Goal: Check status: Check status

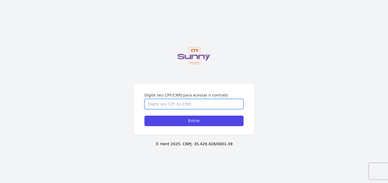
click at [177, 107] on input "Digite seu CPF/CNPJ para acessar o contrato" at bounding box center [194, 104] width 99 height 10
click at [178, 104] on input "Digite seu CPF/CNPJ para acessar o contrato" at bounding box center [194, 104] width 99 height 10
type input "05871246796"
click at [145, 116] on input "Entrar" at bounding box center [194, 121] width 99 height 11
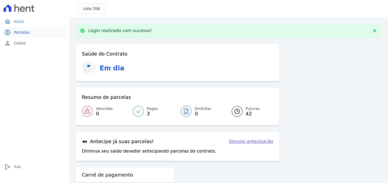
click at [27, 34] on span "Parcelas" at bounding box center [22, 32] width 16 height 5
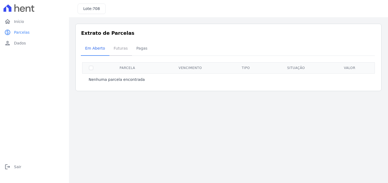
click at [118, 48] on span "Futuras" at bounding box center [121, 48] width 20 height 11
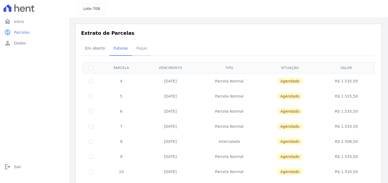
click at [134, 48] on span "Pagas" at bounding box center [142, 48] width 18 height 11
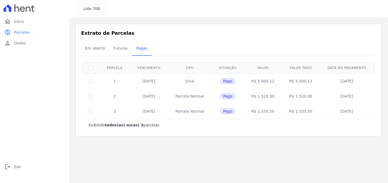
drag, startPoint x: 275, startPoint y: 118, endPoint x: 253, endPoint y: 126, distance: 23.6
click at [253, 126] on div "Exibindo todos(as) os(as) 3 parcelas" at bounding box center [229, 124] width 280 height 5
click at [96, 48] on span "Em Aberto" at bounding box center [95, 48] width 26 height 11
